Goal: Task Accomplishment & Management: Manage account settings

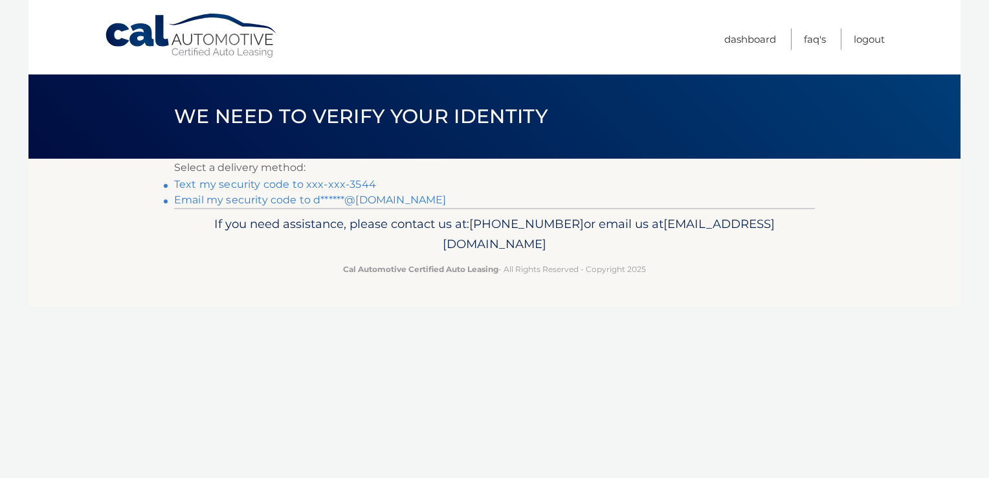
click at [281, 186] on link "Text my security code to xxx-xxx-3544" at bounding box center [275, 184] width 202 height 12
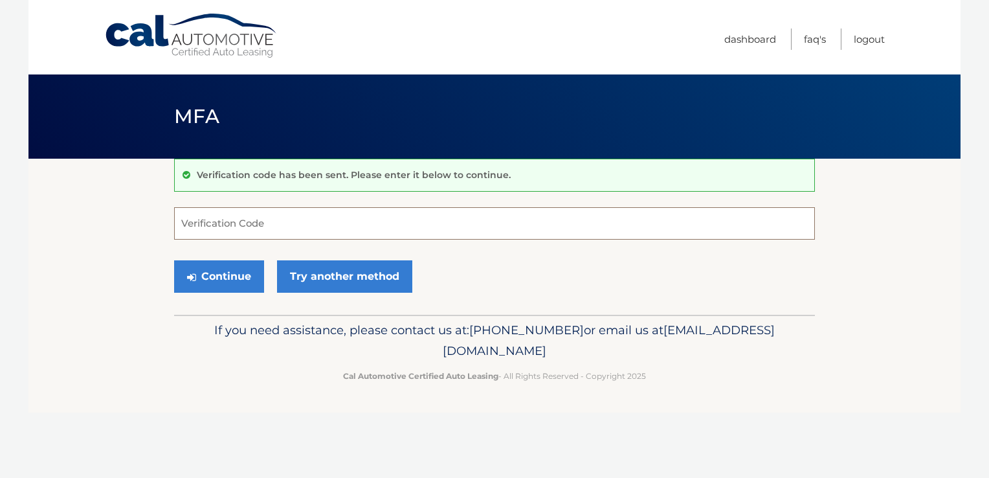
click at [277, 221] on input "Verification Code" at bounding box center [494, 223] width 641 height 32
type input "419158"
click at [239, 280] on button "Continue" at bounding box center [219, 276] width 90 height 32
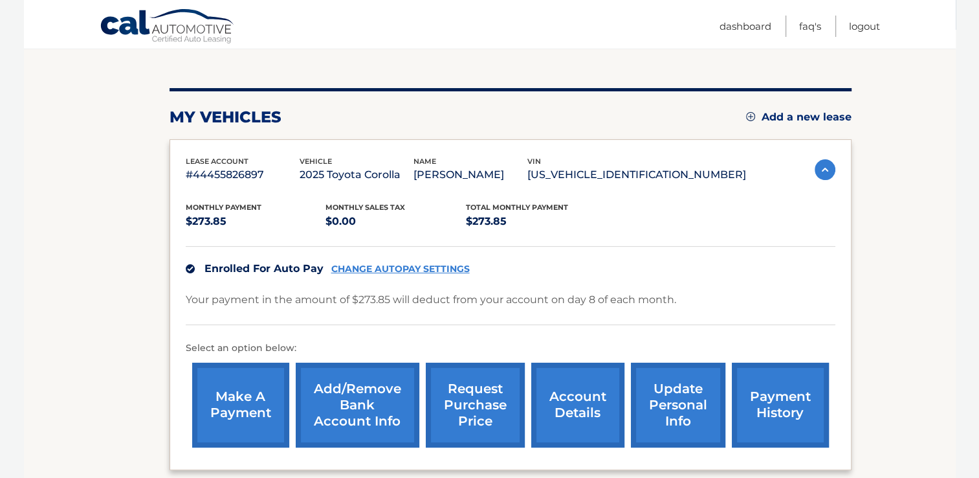
scroll to position [129, 0]
click at [870, 26] on link "Logout" at bounding box center [864, 26] width 31 height 21
